Goal: Transaction & Acquisition: Purchase product/service

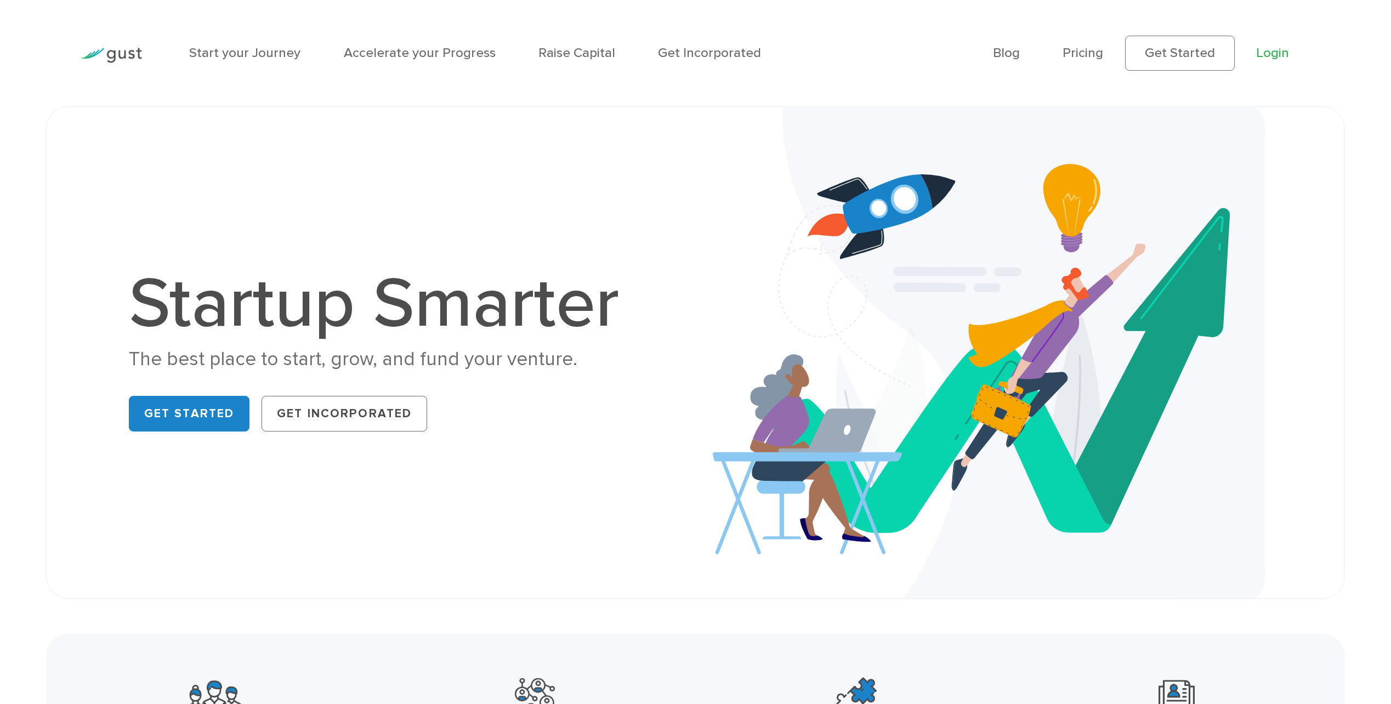
click at [1266, 59] on link "Login" at bounding box center [1272, 53] width 33 height 16
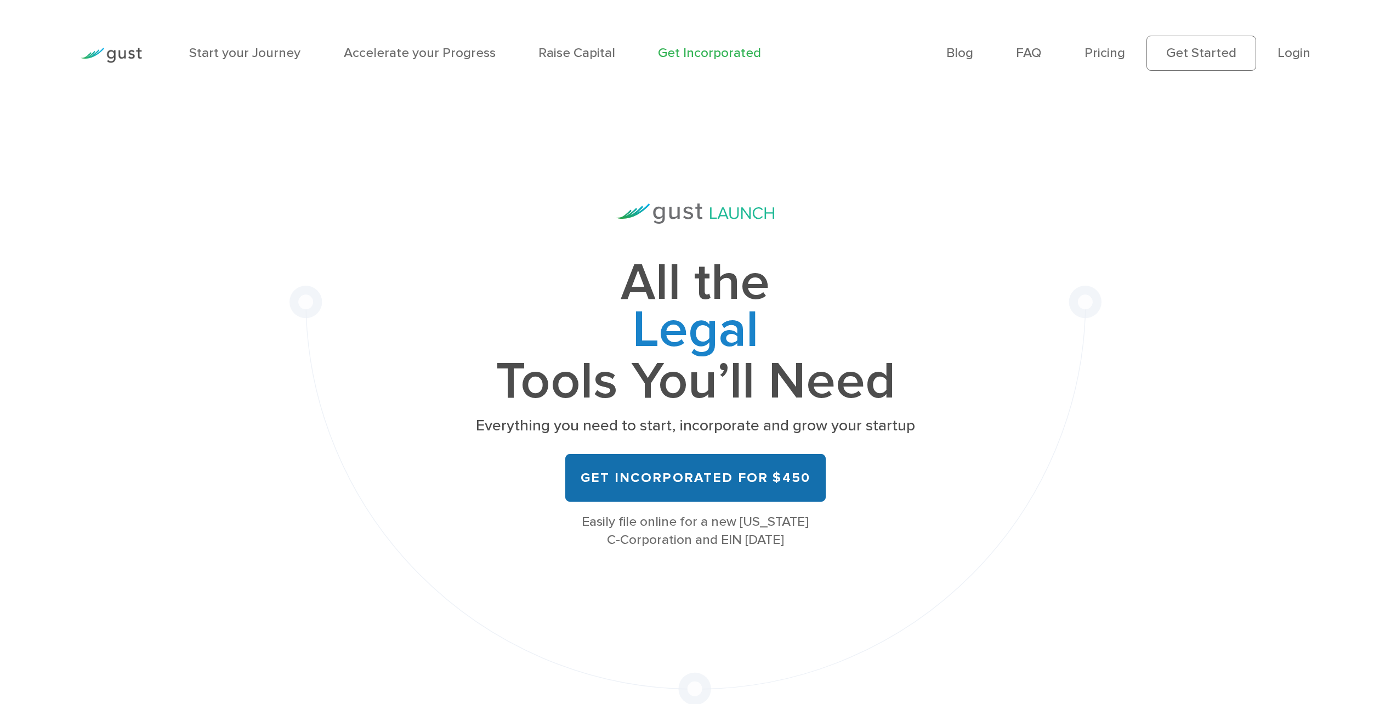
click at [699, 483] on link "Get Incorporated for $450" at bounding box center [695, 477] width 260 height 47
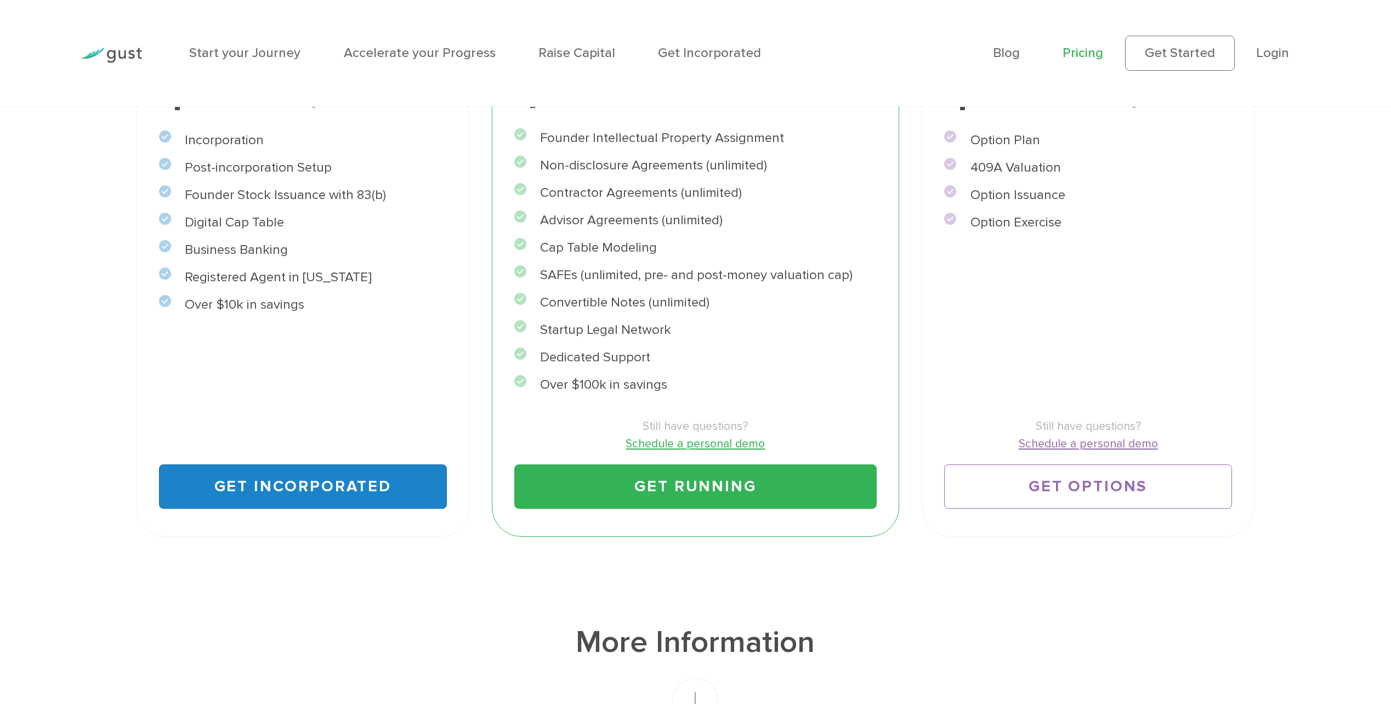
scroll to position [425, 0]
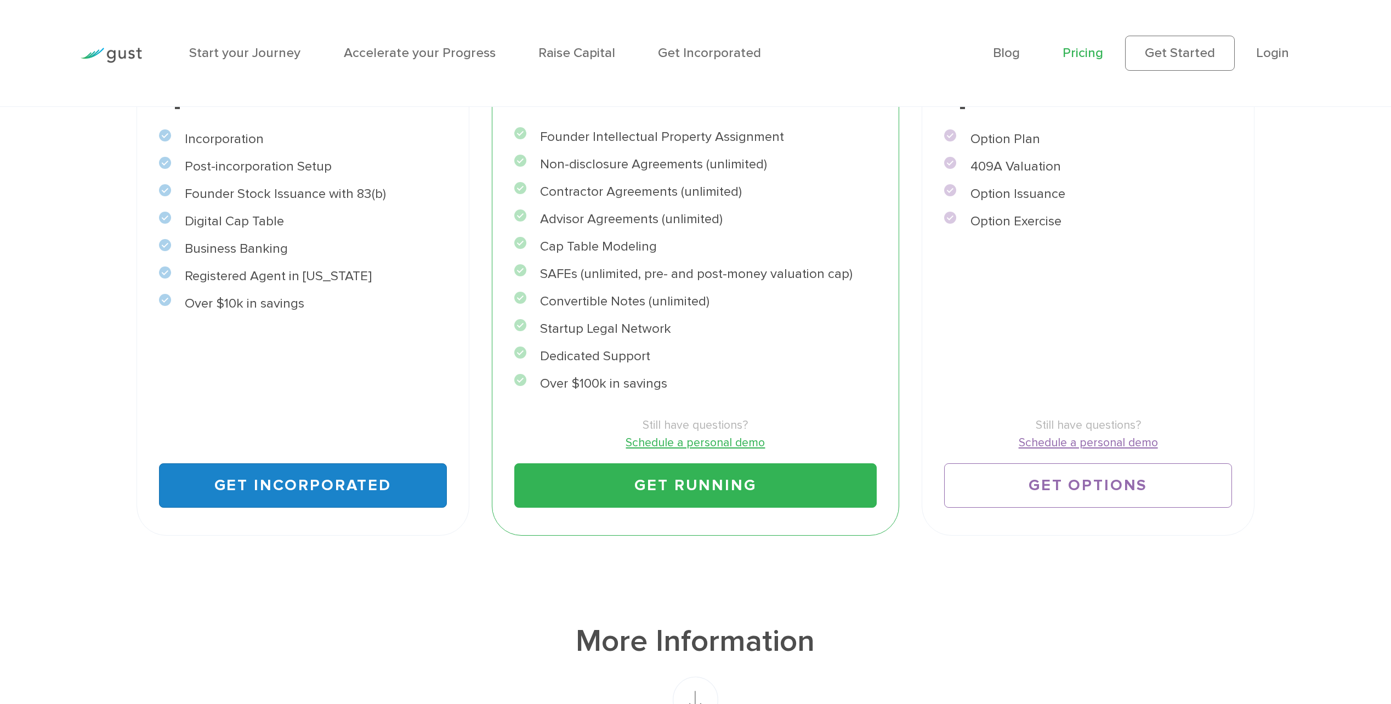
click at [294, 482] on link "Get Incorporated" at bounding box center [303, 485] width 288 height 44
